Goal: Task Accomplishment & Management: Complete application form

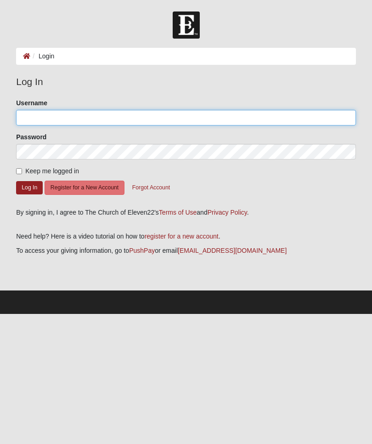
click at [166, 116] on input "Username" at bounding box center [186, 118] width 340 height 16
type input "[EMAIL_ADDRESS][DOMAIN_NAME]"
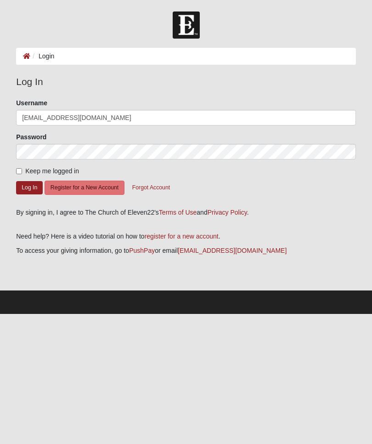
click at [29, 187] on button "Log In" at bounding box center [29, 187] width 27 height 13
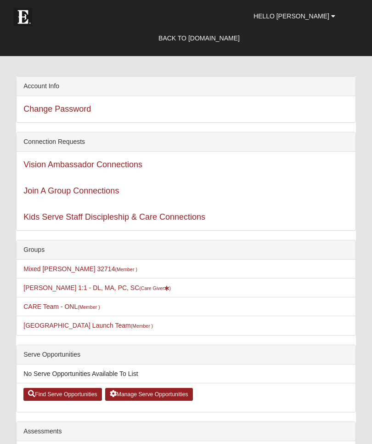
click at [240, 39] on link "Back to COE22.com" at bounding box center [199, 38] width 95 height 23
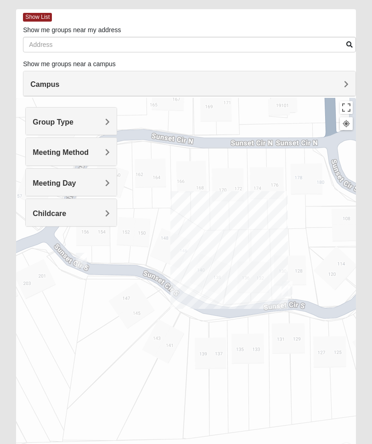
scroll to position [63, 0]
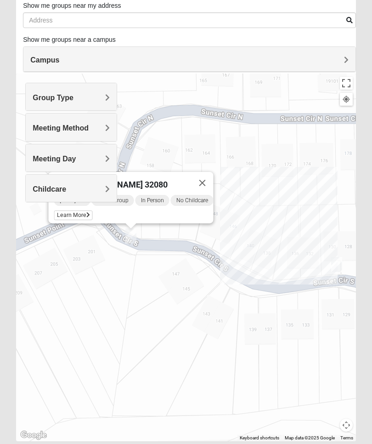
click at [70, 211] on span "Learn More" at bounding box center [73, 216] width 39 height 10
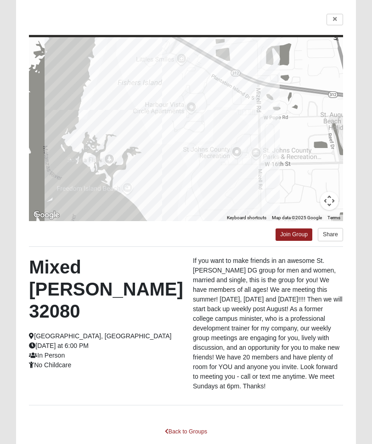
click at [293, 237] on link "Join Group" at bounding box center [294, 235] width 37 height 12
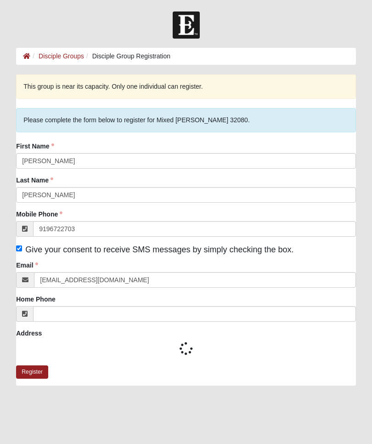
type input "[PHONE_NUMBER]"
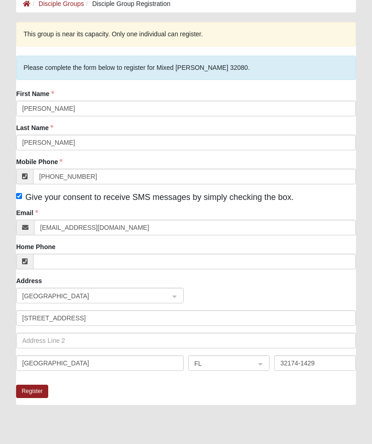
scroll to position [52, 0]
click at [34, 390] on button "Register" at bounding box center [32, 391] width 32 height 13
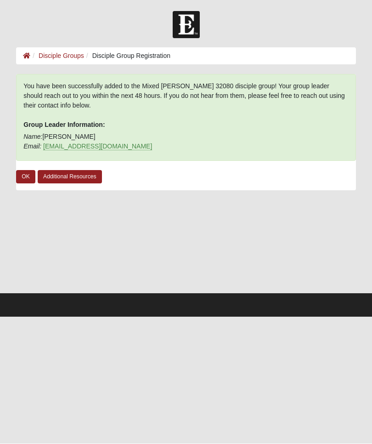
click at [29, 173] on link "OK" at bounding box center [25, 177] width 19 height 13
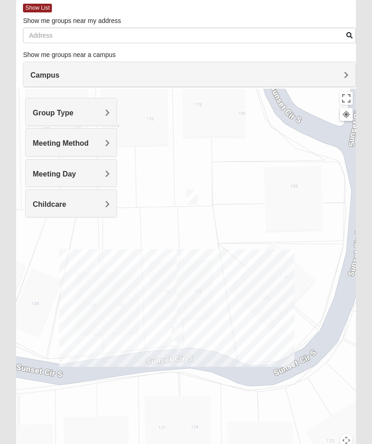
scroll to position [48, 0]
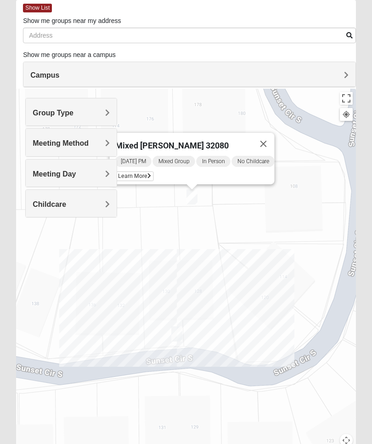
click at [137, 173] on span "Learn More" at bounding box center [134, 177] width 39 height 10
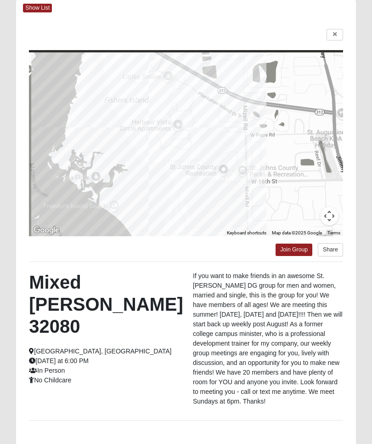
click at [296, 245] on link "Join Group" at bounding box center [294, 250] width 37 height 12
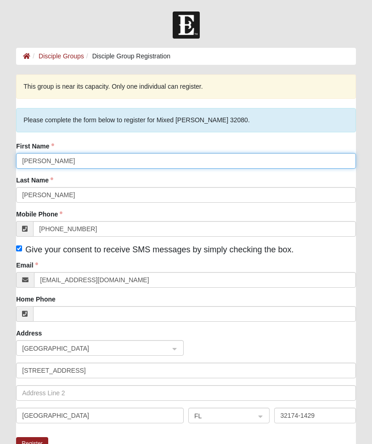
click at [59, 165] on input "Miriam" at bounding box center [186, 161] width 340 height 16
type input "M"
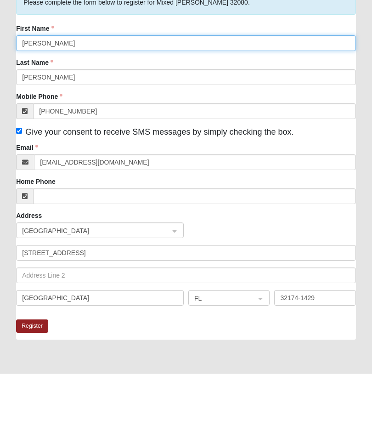
scroll to position [47, 0]
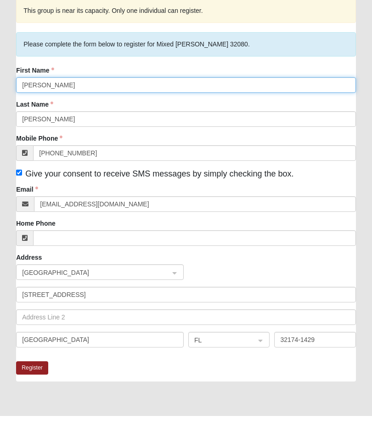
type input "Jim"
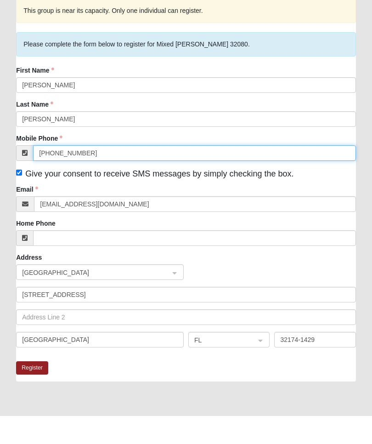
click at [99, 174] on input "[PHONE_NUMBER]" at bounding box center [194, 182] width 323 height 16
type input "(919) 686-5369"
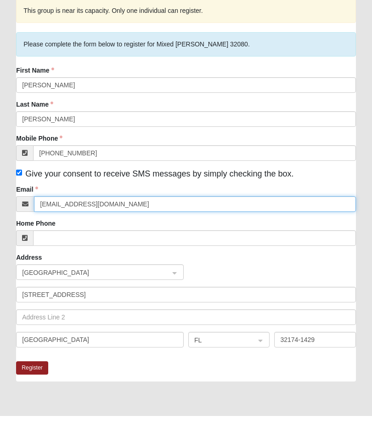
click at [120, 225] on input "[EMAIL_ADDRESS][DOMAIN_NAME]" at bounding box center [195, 233] width 322 height 16
type input "m"
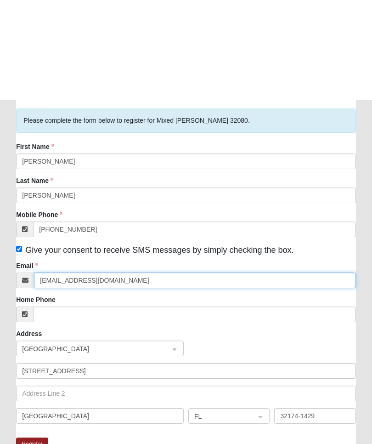
scroll to position [140, 0]
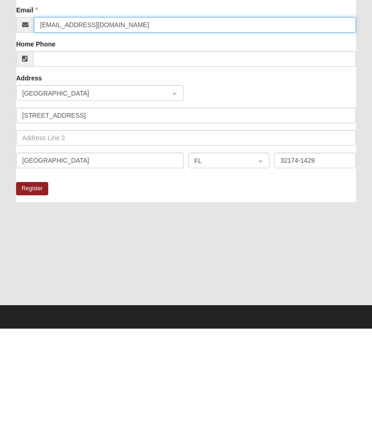
type input "niemanjames@gmail.com"
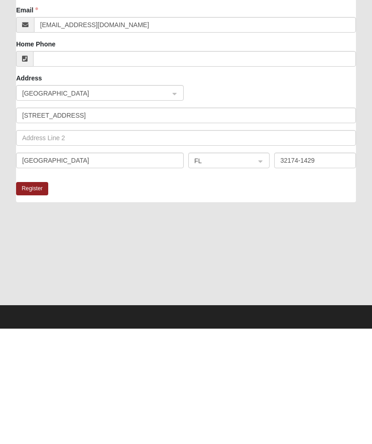
click at [29, 297] on button "Register" at bounding box center [32, 303] width 32 height 13
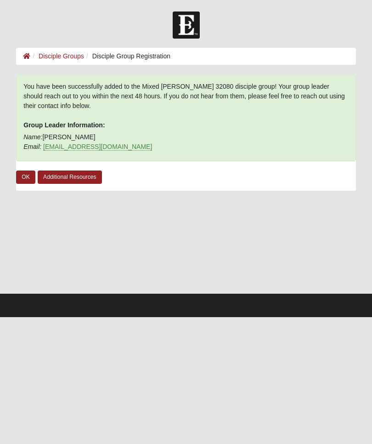
scroll to position [0, 0]
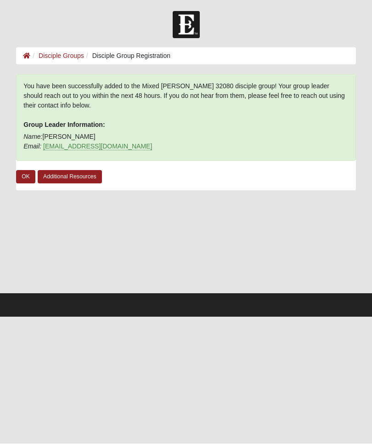
click at [27, 177] on link "OK" at bounding box center [25, 177] width 19 height 13
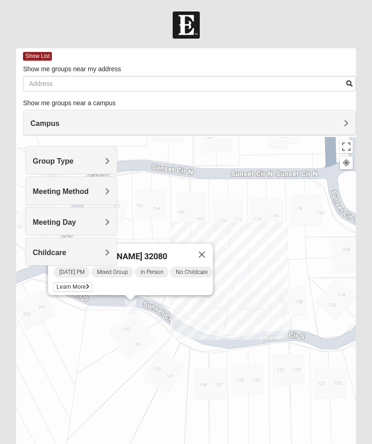
click at [71, 279] on div "Sunday PM Mixed Group In Person No Childcare Learn More" at bounding box center [134, 280] width 160 height 29
click at [76, 286] on span "Learn More" at bounding box center [73, 287] width 39 height 10
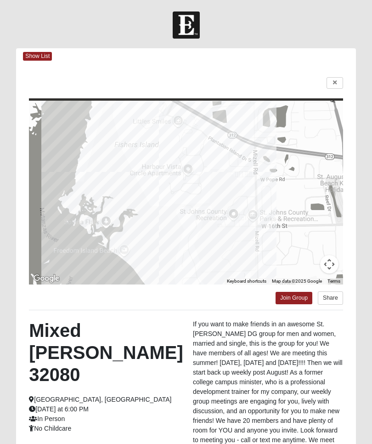
click at [294, 297] on link "Join Group" at bounding box center [294, 298] width 37 height 12
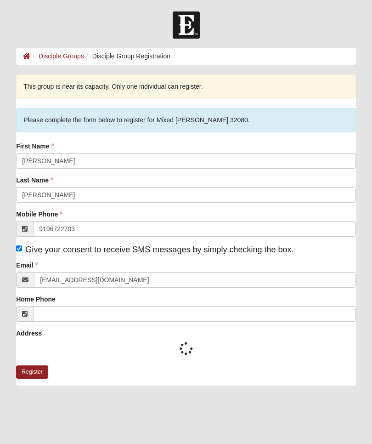
type input "[PHONE_NUMBER]"
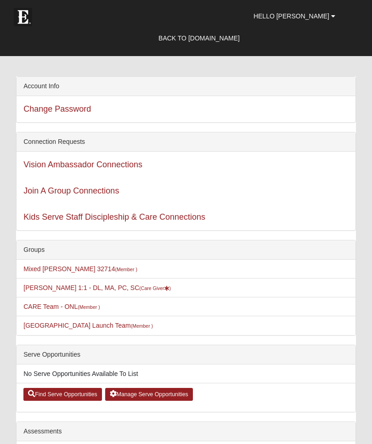
click at [316, 24] on link "Hello [PERSON_NAME]" at bounding box center [295, 16] width 96 height 23
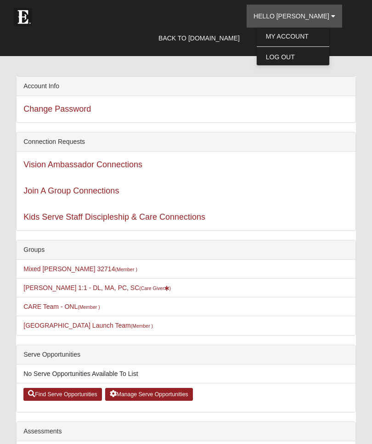
click at [319, 56] on link "Log Out" at bounding box center [293, 57] width 73 height 12
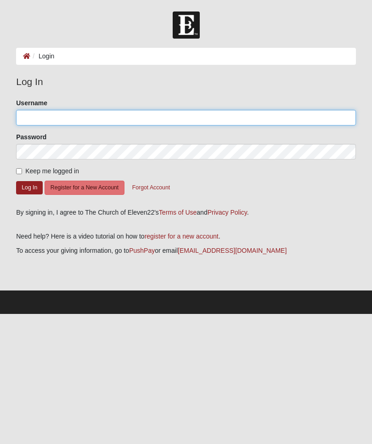
type input "[EMAIL_ADDRESS][DOMAIN_NAME]"
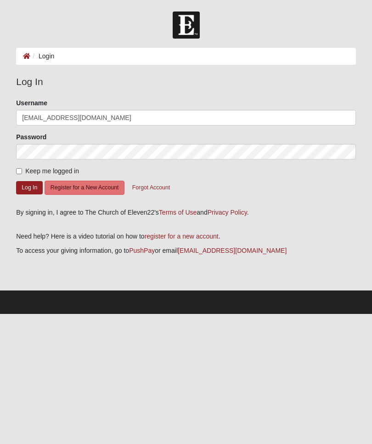
click at [32, 189] on button "Log In" at bounding box center [29, 187] width 27 height 13
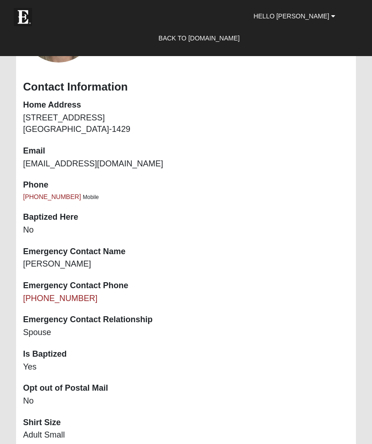
scroll to position [823, 0]
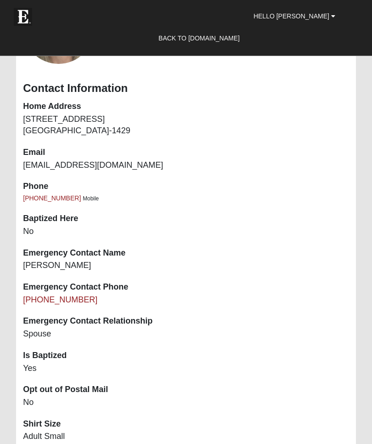
click at [313, 20] on span "Hello Miriam" at bounding box center [292, 15] width 76 height 7
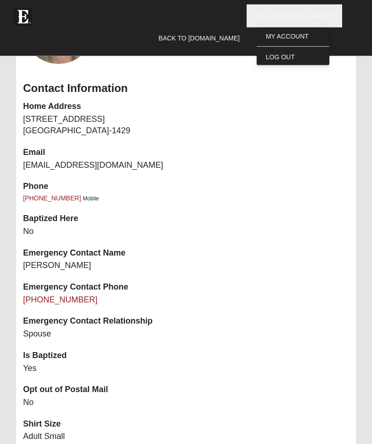
scroll to position [824, 0]
click at [297, 57] on link "Log Out" at bounding box center [293, 57] width 73 height 12
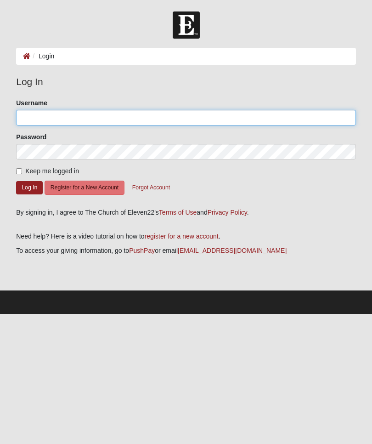
click at [91, 116] on input "Username" at bounding box center [186, 118] width 340 height 16
type input "[EMAIL_ADDRESS][DOMAIN_NAME]"
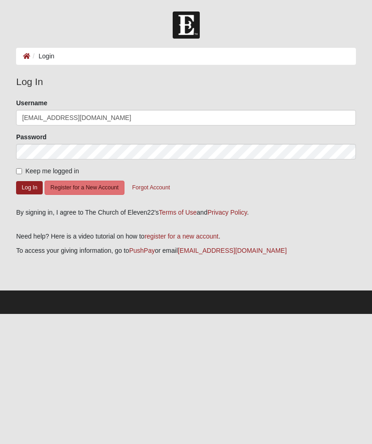
click at [29, 187] on button "Log In" at bounding box center [29, 187] width 27 height 13
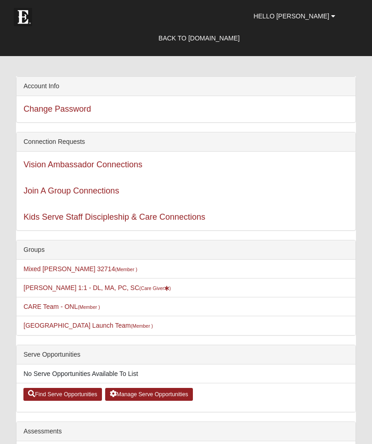
click at [313, 15] on span "Hello Miriam" at bounding box center [292, 15] width 76 height 7
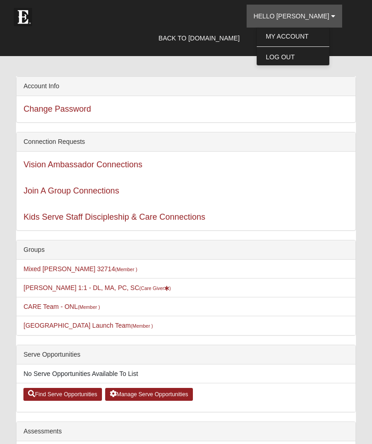
click at [312, 58] on link "Log Out" at bounding box center [293, 57] width 73 height 12
